Goal: Download file/media

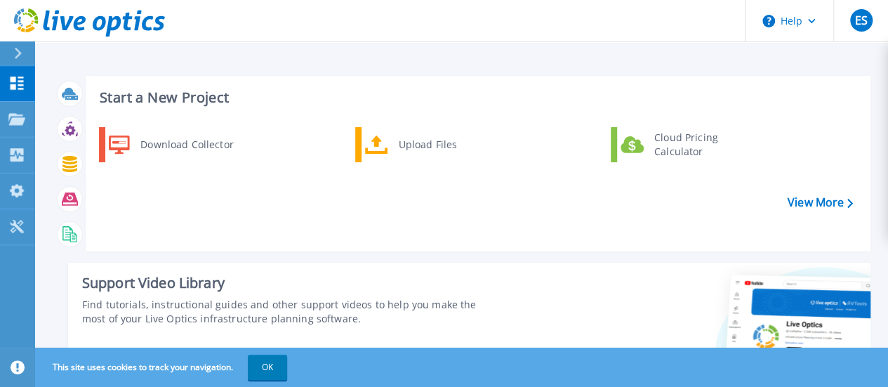
click at [27, 64] on div at bounding box center [24, 53] width 22 height 24
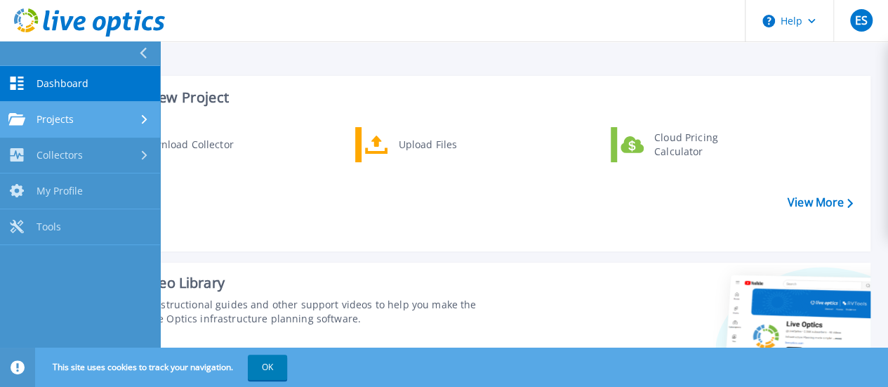
click at [34, 108] on link "Projects Projects" at bounding box center [80, 120] width 160 height 36
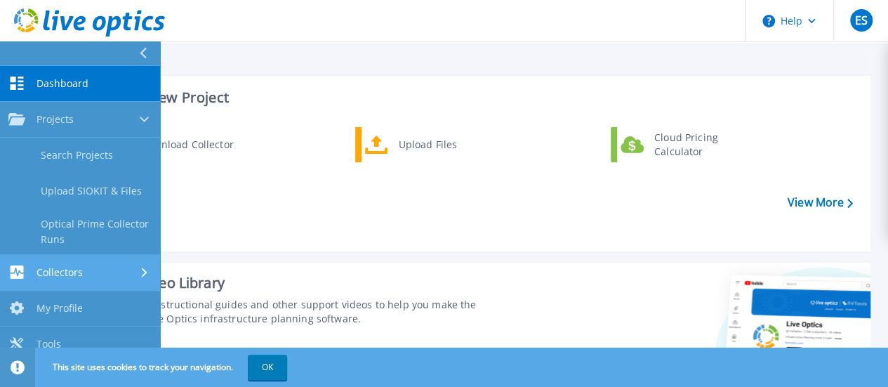
click at [78, 266] on span "Collectors" at bounding box center [60, 272] width 46 height 13
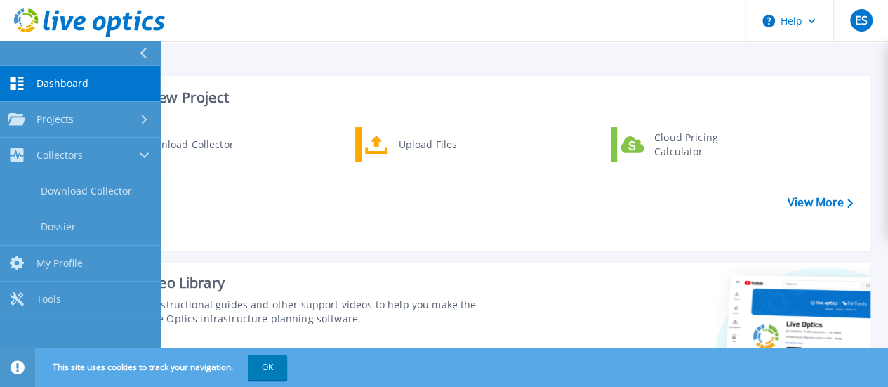
click at [306, 233] on div "Download Collector Upload Files Cloud Pricing Calculator" at bounding box center [475, 184] width 775 height 121
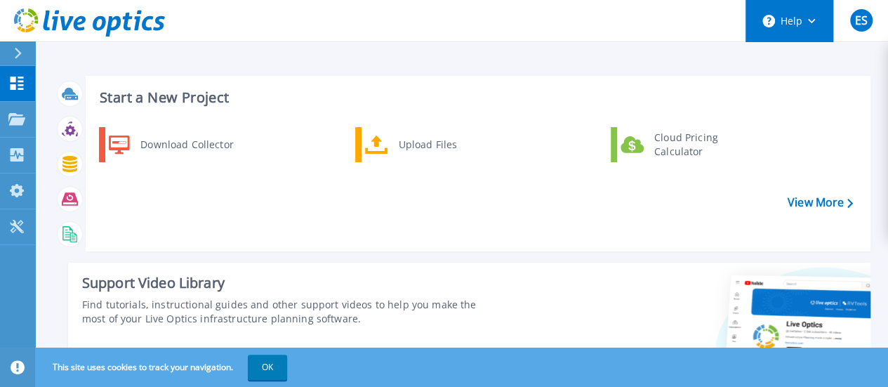
click at [793, 34] on button "Help" at bounding box center [790, 21] width 88 height 42
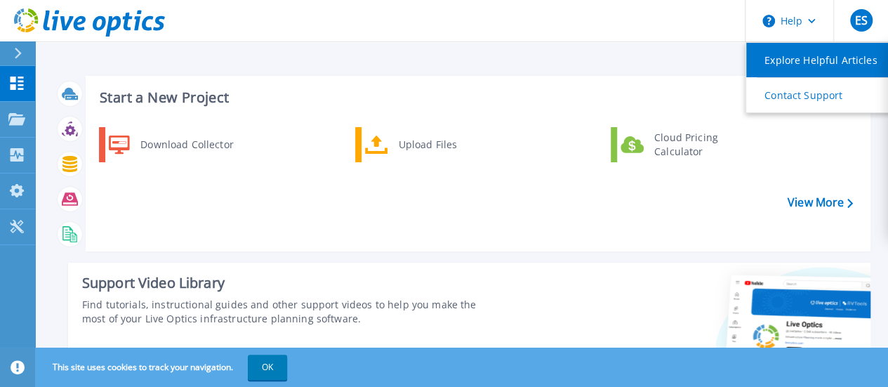
click at [792, 67] on link "Explore Helpful Articles" at bounding box center [825, 60] width 157 height 34
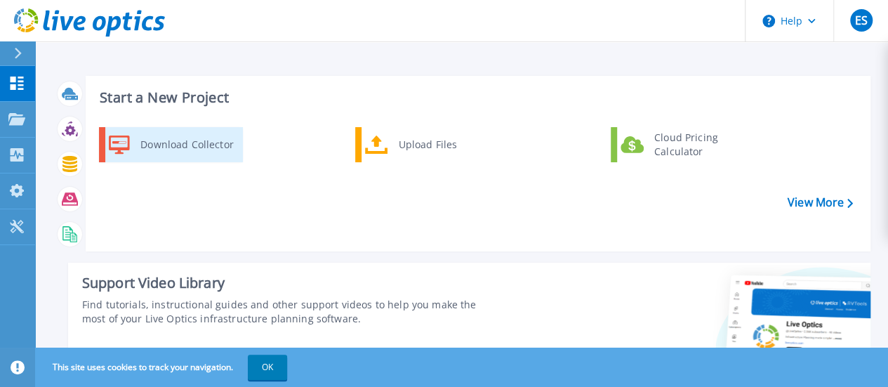
click at [165, 147] on div "Download Collector" at bounding box center [186, 145] width 106 height 28
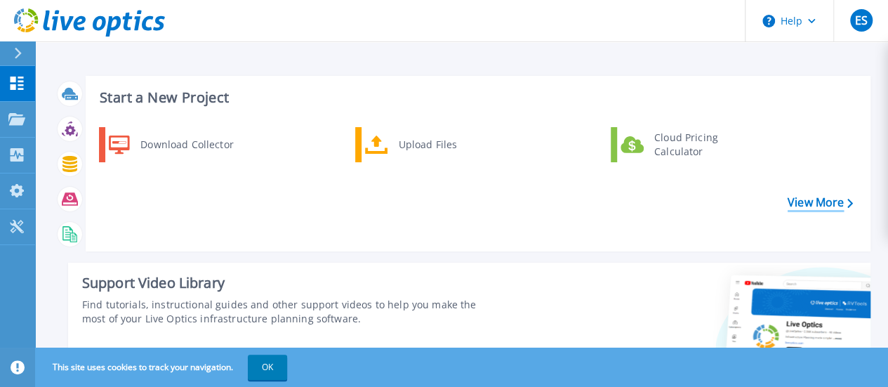
click at [826, 206] on link "View More" at bounding box center [820, 202] width 65 height 13
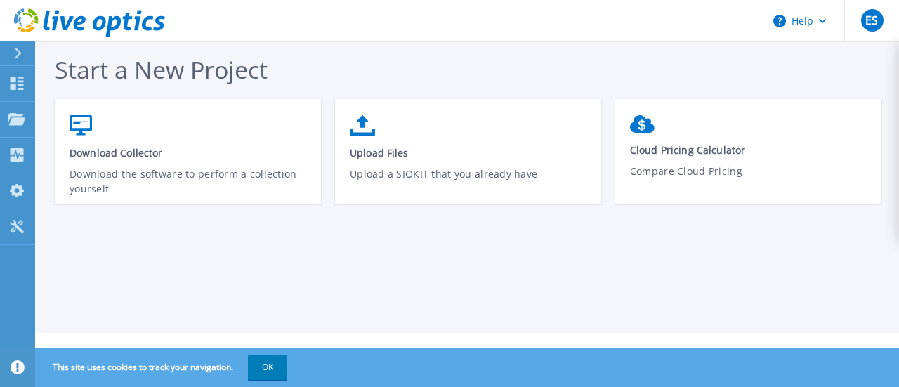
click at [12, 53] on button at bounding box center [17, 53] width 35 height 25
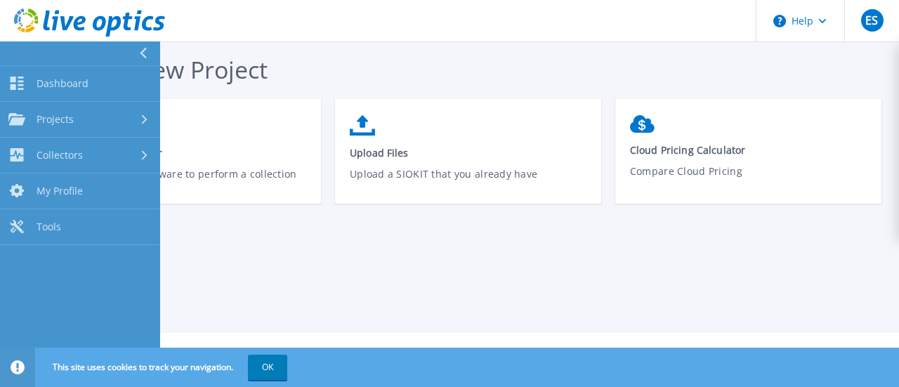
click at [230, 273] on div "Start a New Project Download Collector Download the software to perform a colle…" at bounding box center [467, 166] width 864 height 333
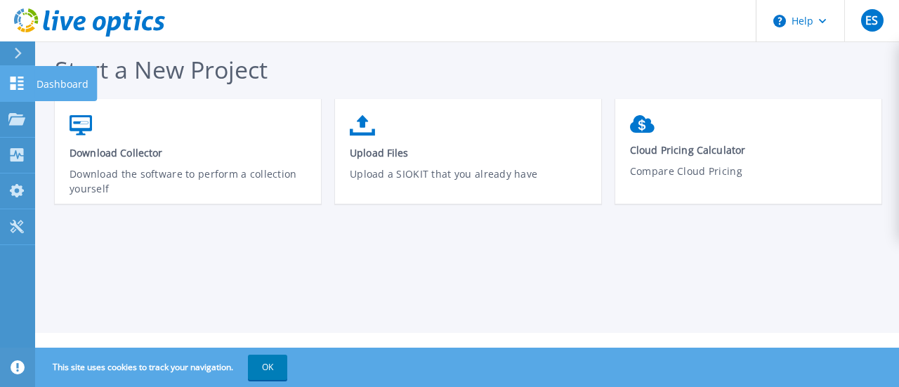
click at [26, 69] on link "Dashboard Dashboard" at bounding box center [17, 84] width 35 height 36
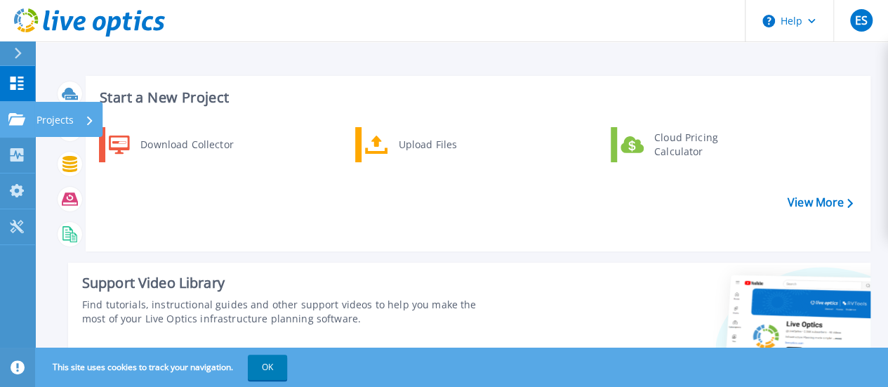
click at [17, 117] on icon at bounding box center [16, 119] width 17 height 12
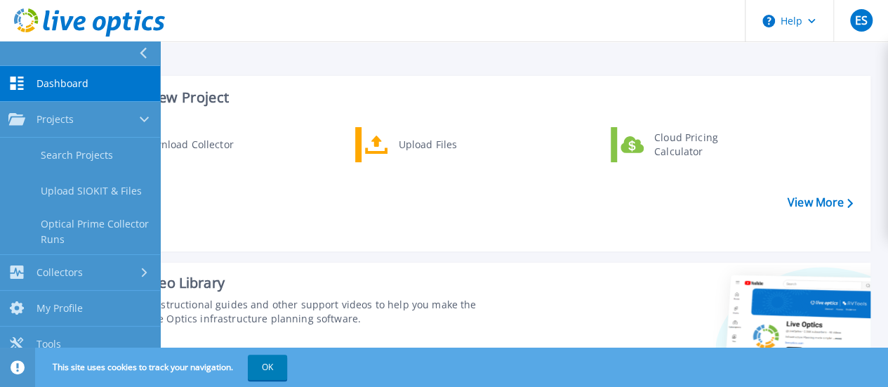
click at [230, 210] on div "Download Collector Upload Files Cloud Pricing Calculator" at bounding box center [475, 184] width 775 height 121
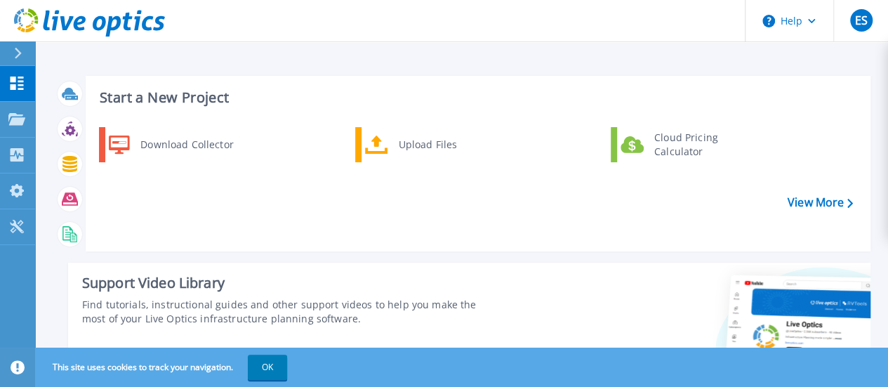
click at [155, 103] on h3 "Start a New Project" at bounding box center [476, 97] width 753 height 15
click at [56, 33] on icon at bounding box center [89, 22] width 151 height 29
